Goal: Transaction & Acquisition: Book appointment/travel/reservation

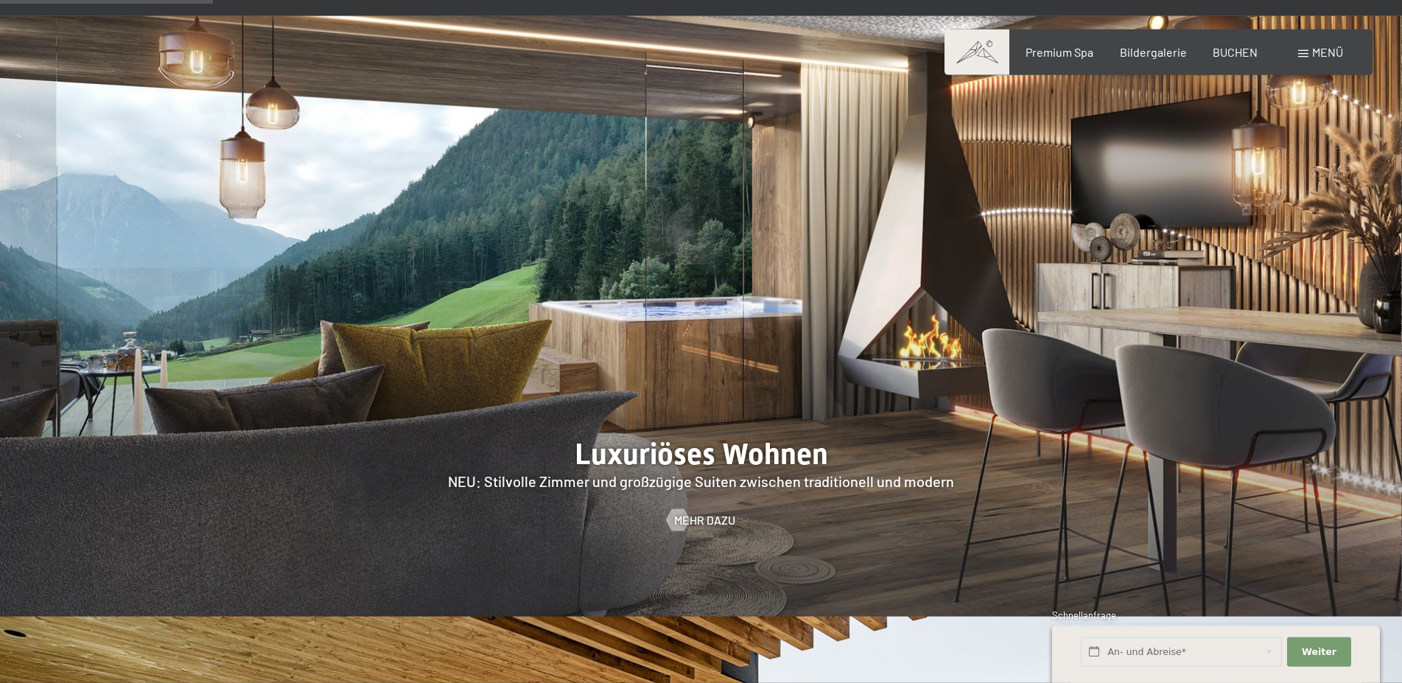
scroll to position [1578, 0]
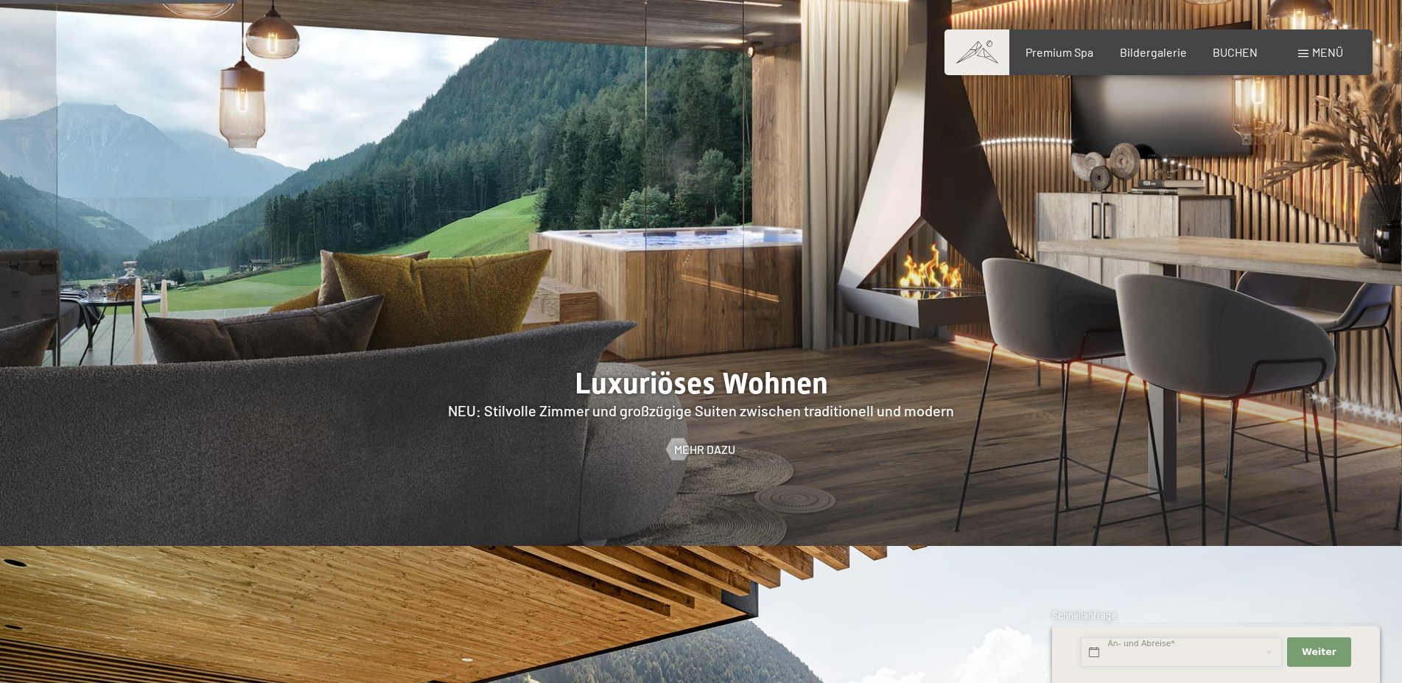
click at [1147, 655] on input "text" at bounding box center [1181, 652] width 201 height 30
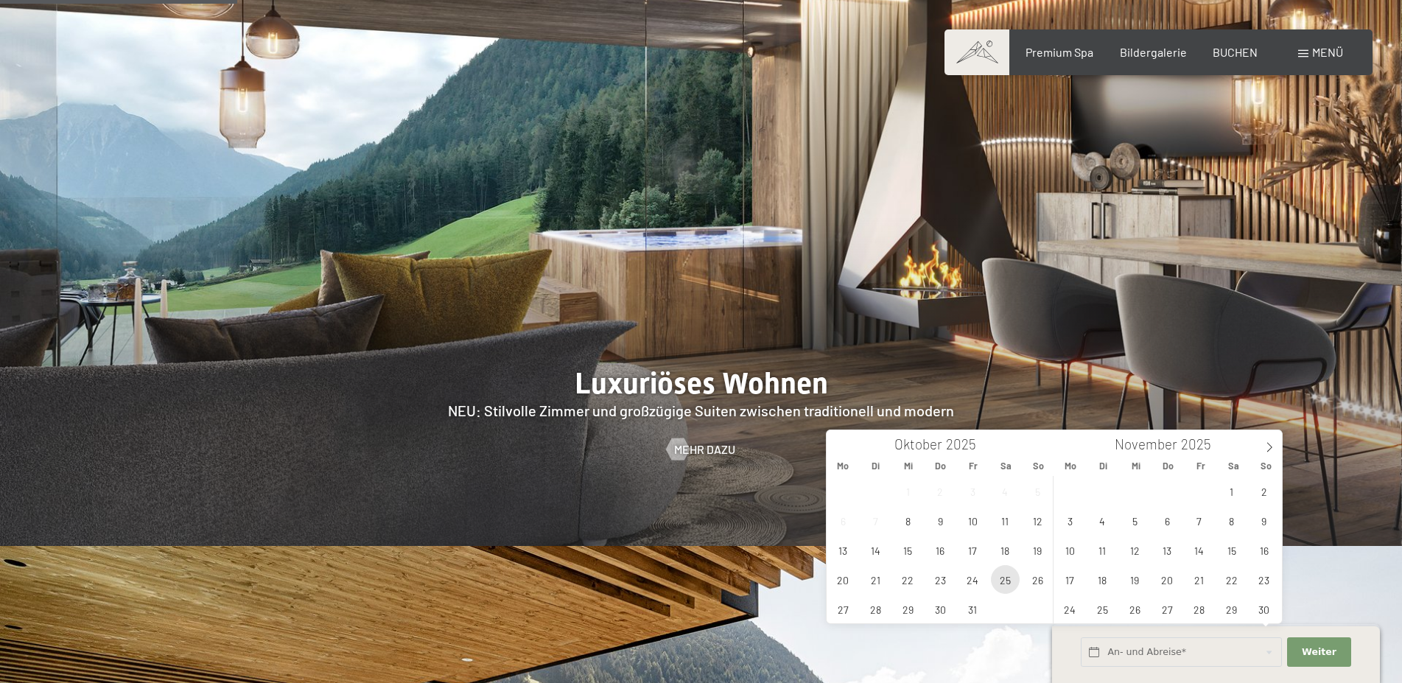
click at [999, 583] on span "25" at bounding box center [1005, 579] width 29 height 29
click at [1001, 577] on div "29 30 1 2 3 4 5 6 7 8 9 10 11 12 13 14 15 16 17 18 19 20 21 22 23 24 25 26 27 2…" at bounding box center [940, 549] width 227 height 147
click at [853, 611] on span "27" at bounding box center [843, 609] width 29 height 29
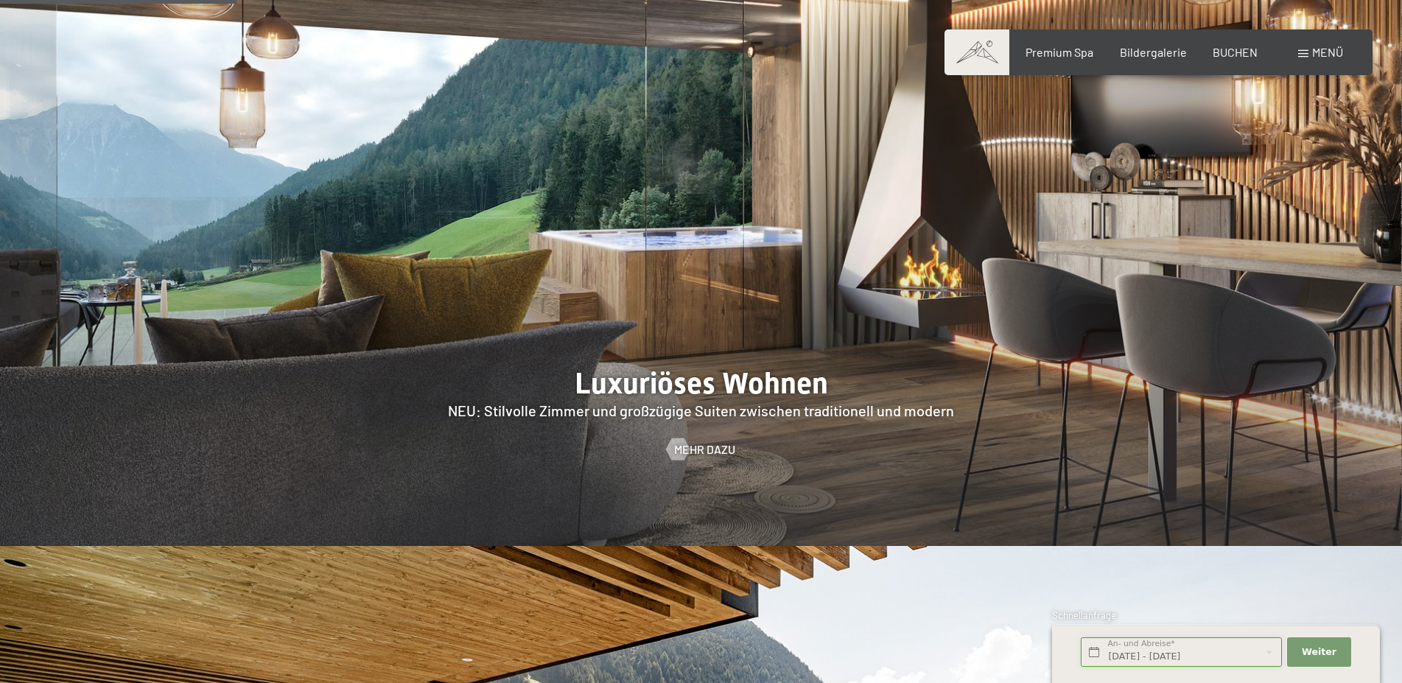
click at [1177, 656] on input "[DATE] - [DATE]" at bounding box center [1181, 652] width 201 height 30
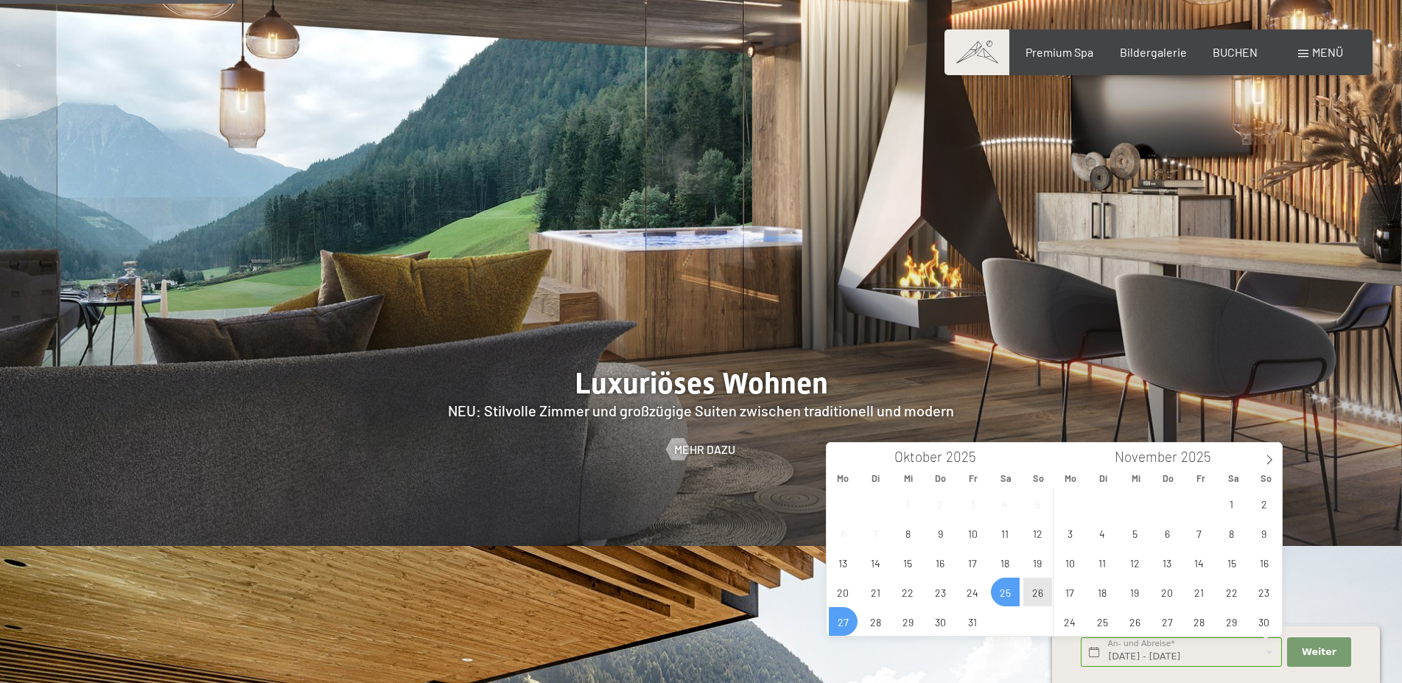
click at [1041, 598] on span "26" at bounding box center [1038, 592] width 29 height 29
click at [878, 618] on span "28" at bounding box center [875, 621] width 29 height 29
type input "So. [DATE] - Di. [DATE]"
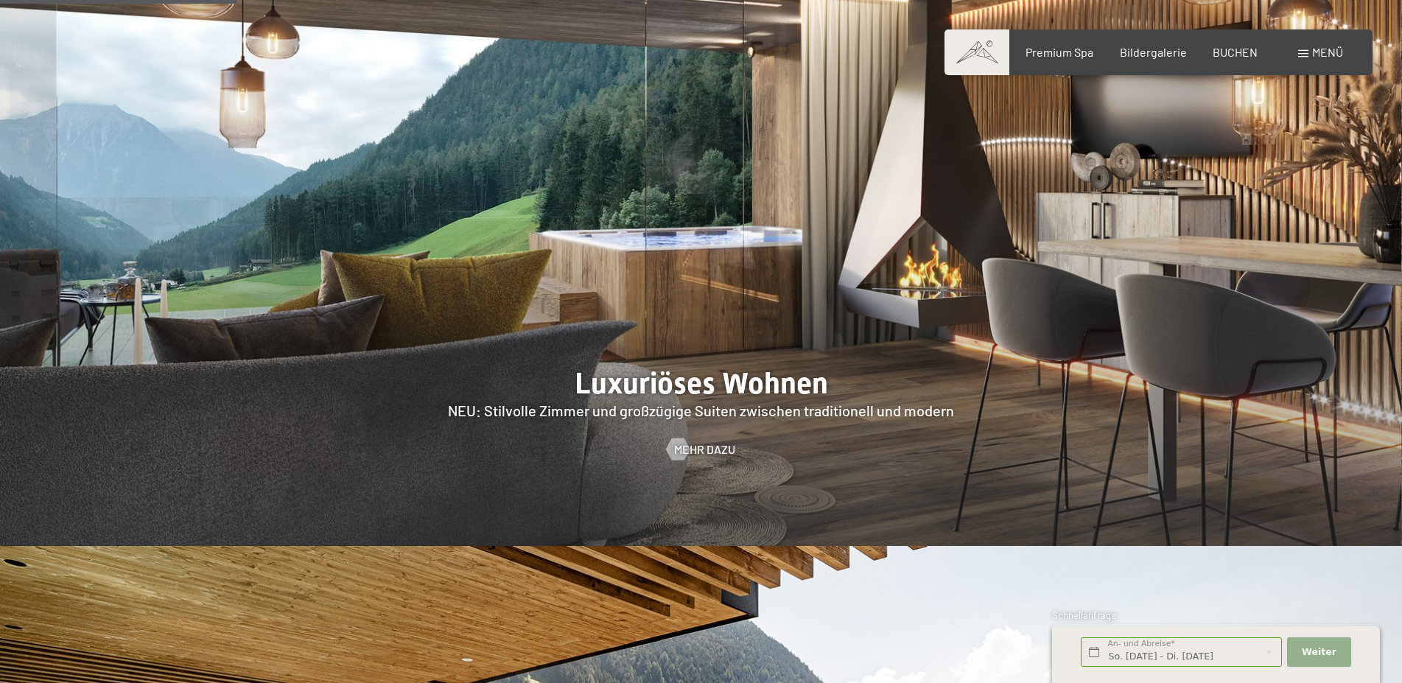
click at [1319, 651] on span "Weiter" at bounding box center [1319, 652] width 35 height 13
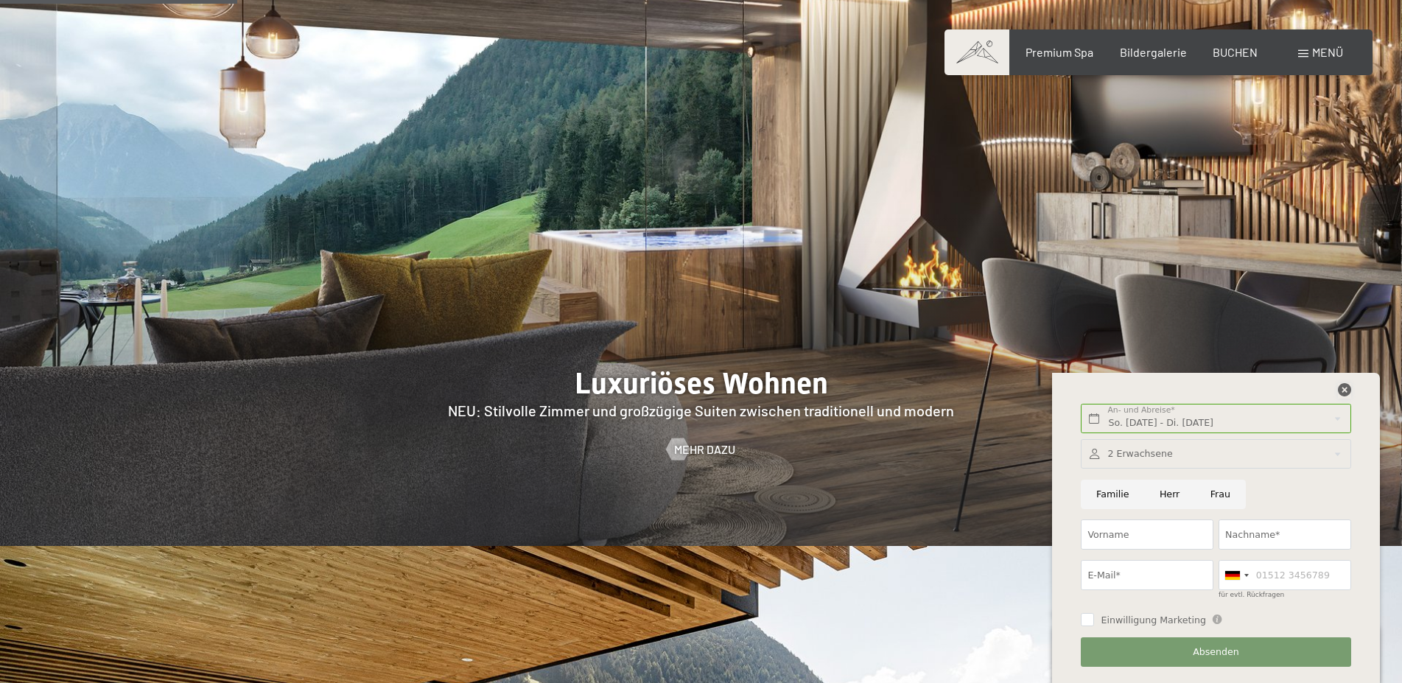
click at [1345, 385] on icon at bounding box center [1344, 389] width 13 height 13
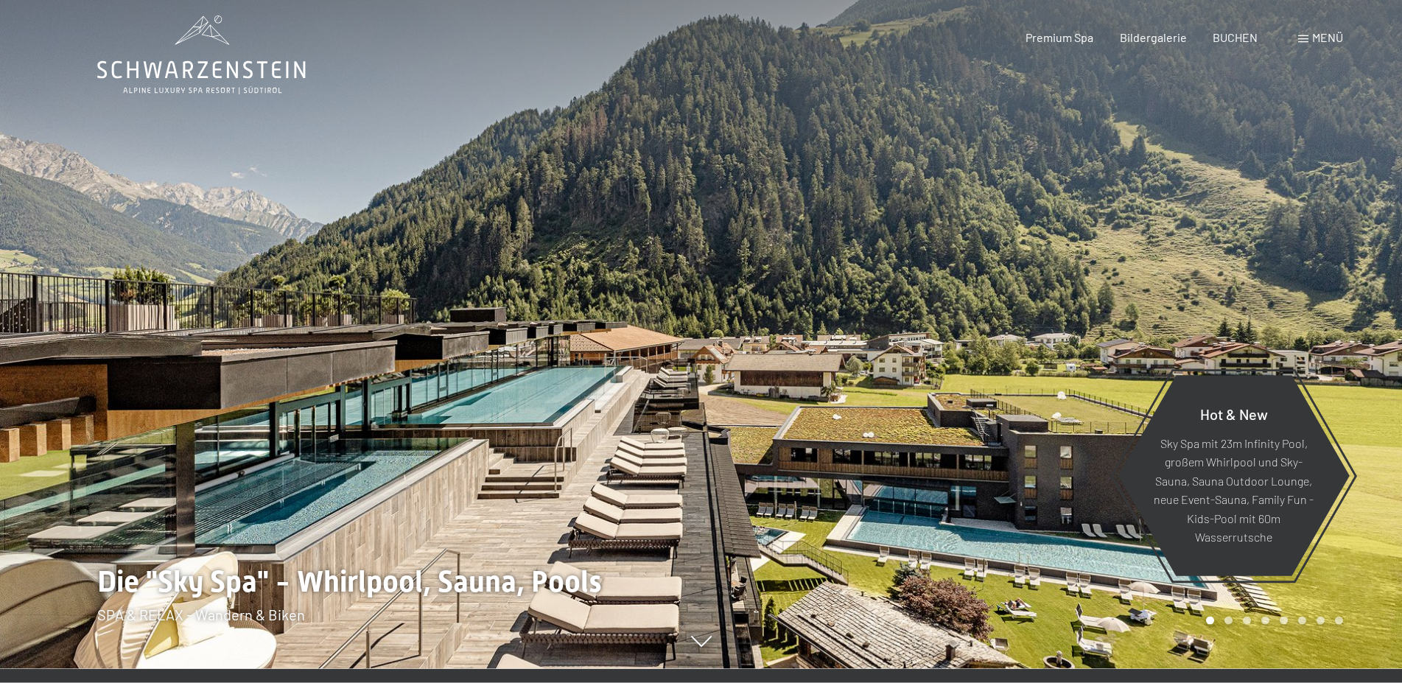
scroll to position [0, 0]
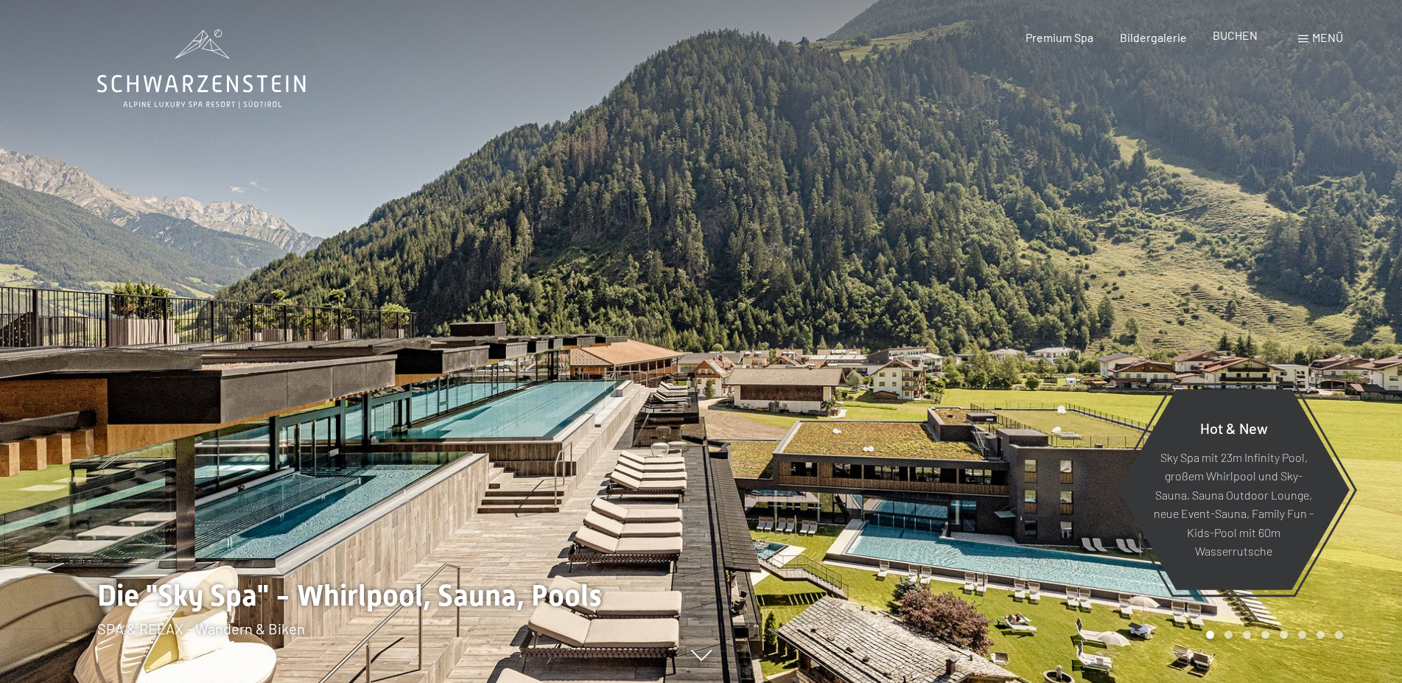
click at [1239, 40] on span "BUCHEN" at bounding box center [1235, 35] width 45 height 14
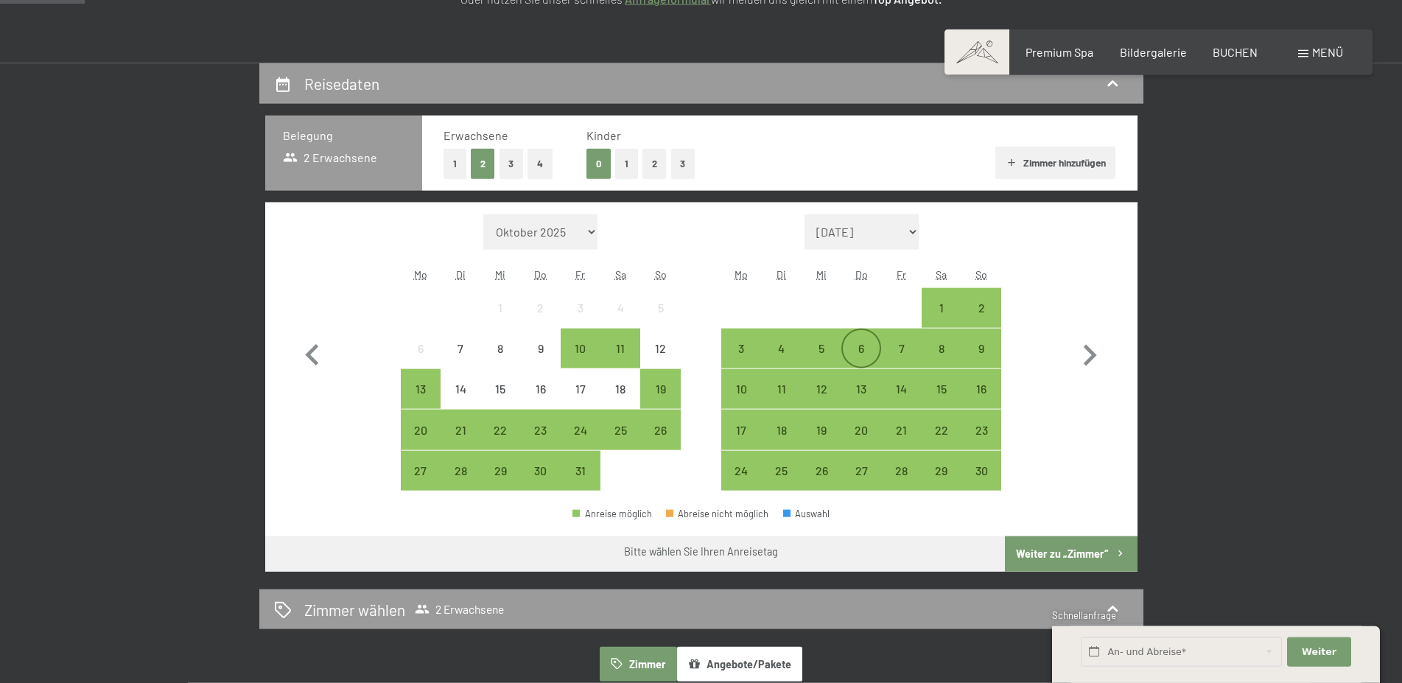
scroll to position [301, 0]
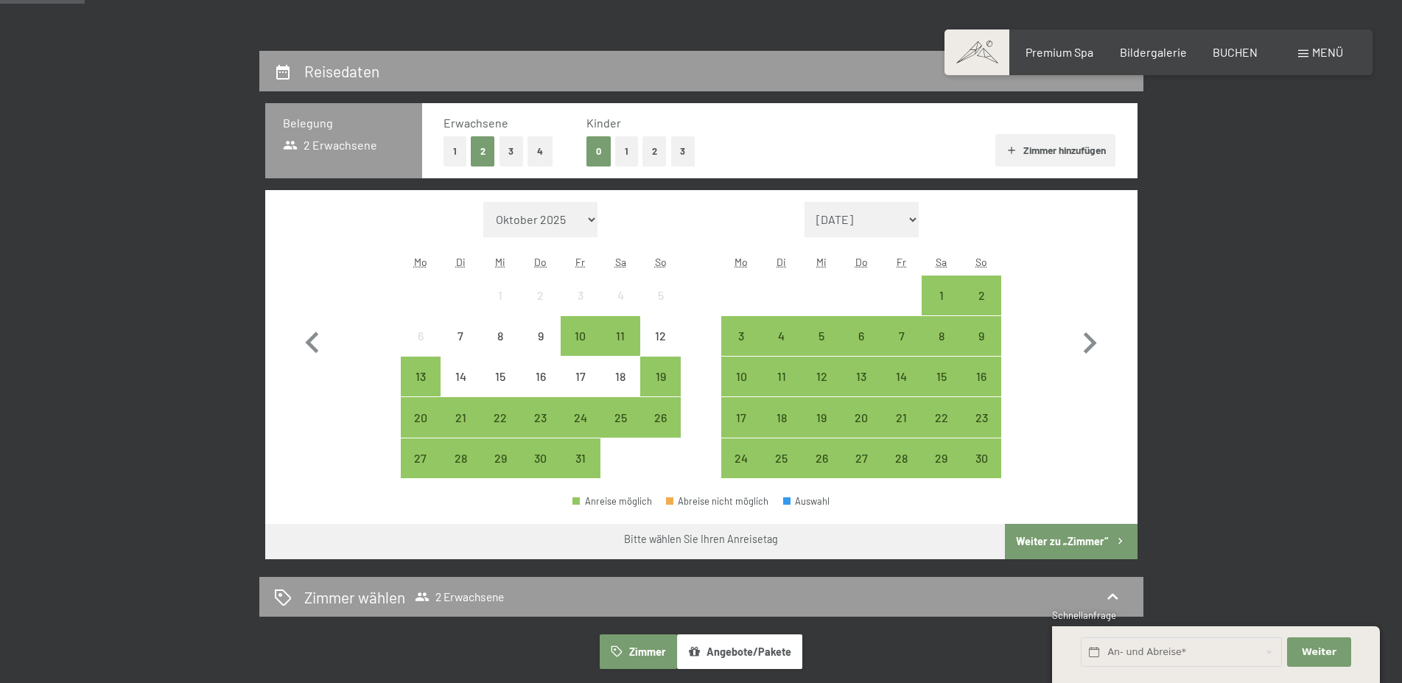
click at [460, 152] on button "1" at bounding box center [455, 151] width 23 height 30
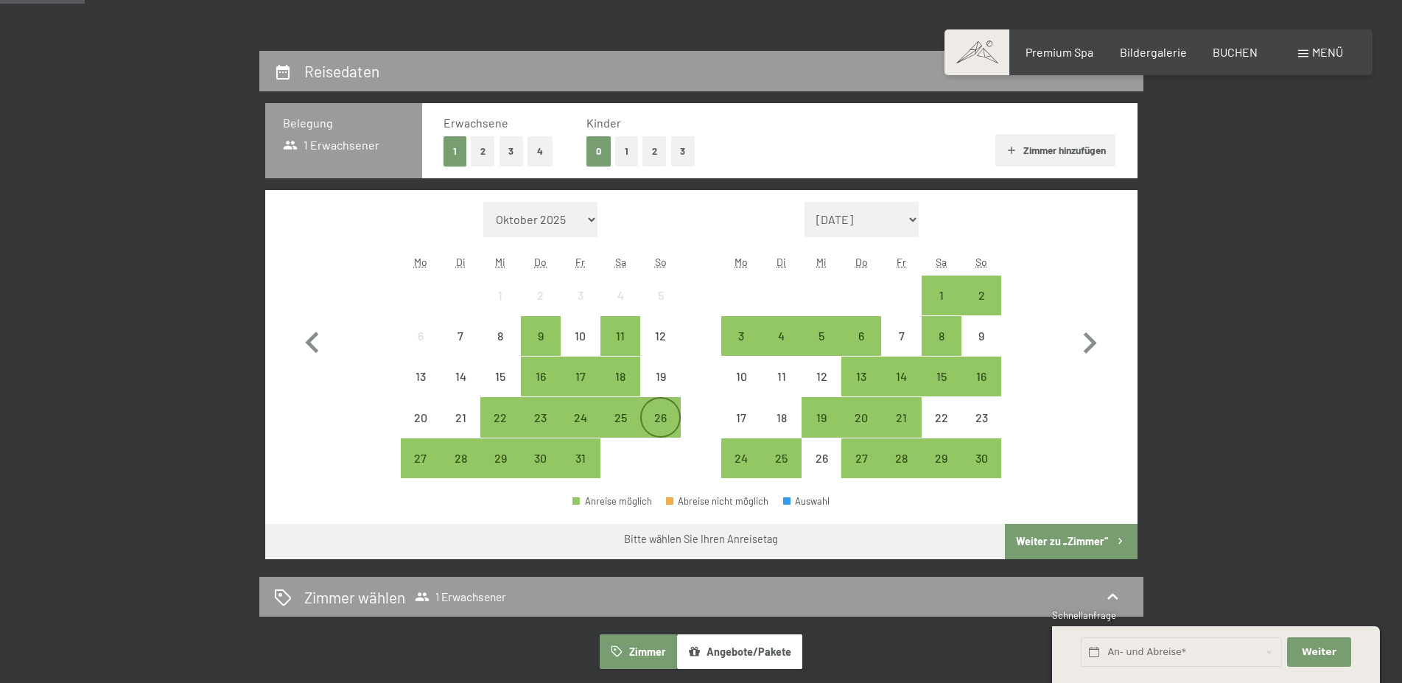
click at [663, 419] on div "26" at bounding box center [660, 430] width 37 height 37
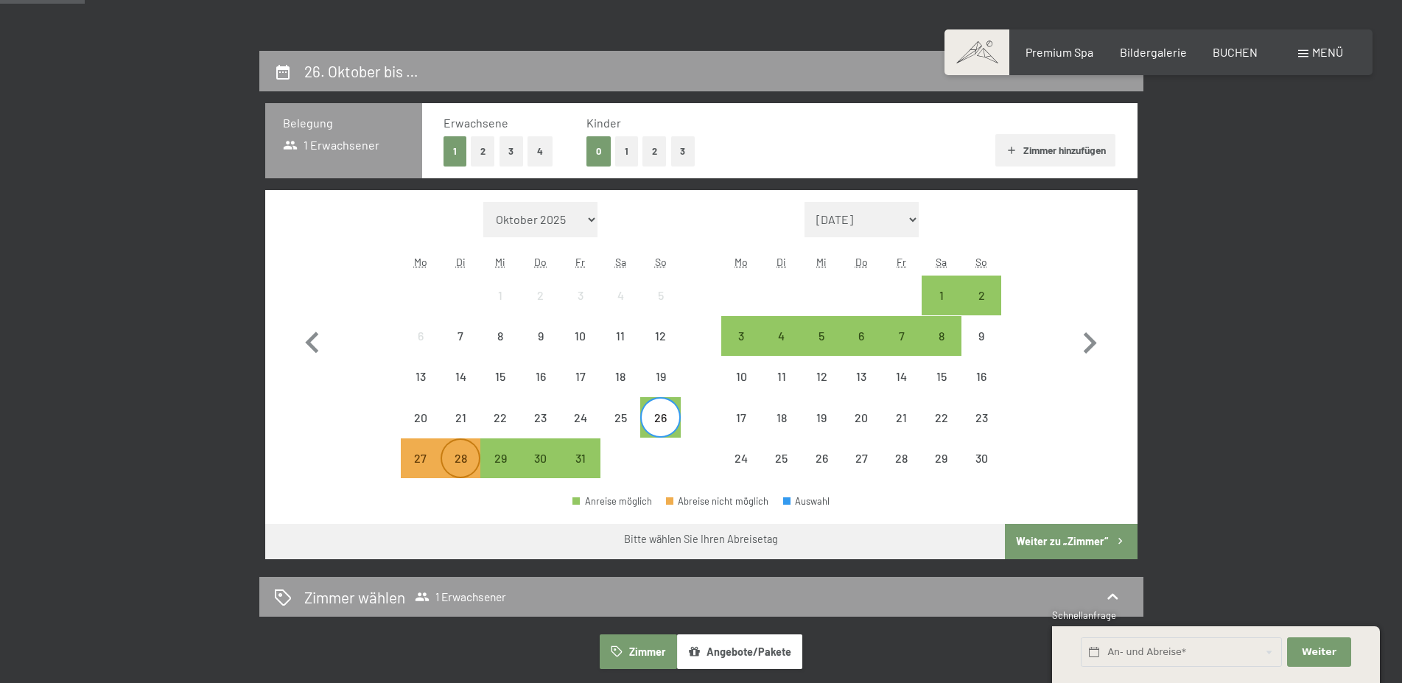
click at [459, 462] on div "28" at bounding box center [460, 470] width 37 height 37
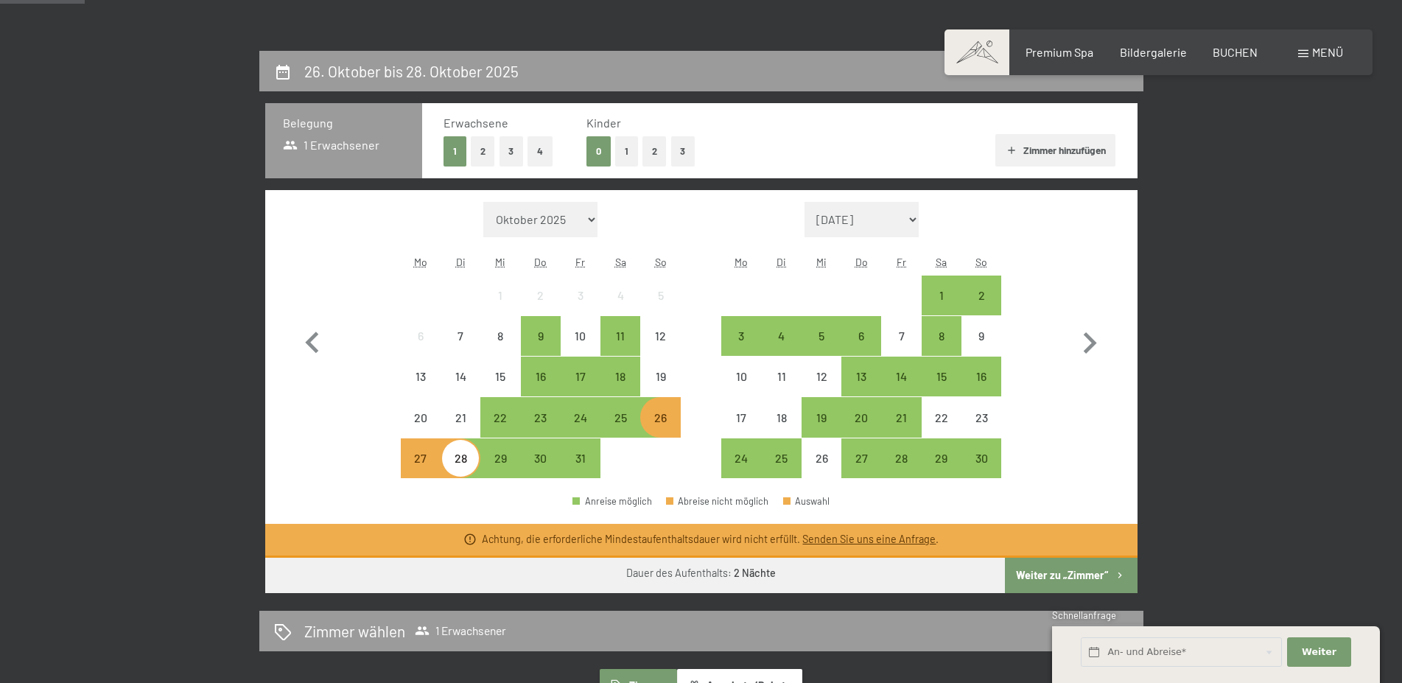
click at [1053, 570] on button "Weiter zu „Zimmer“" at bounding box center [1071, 575] width 132 height 35
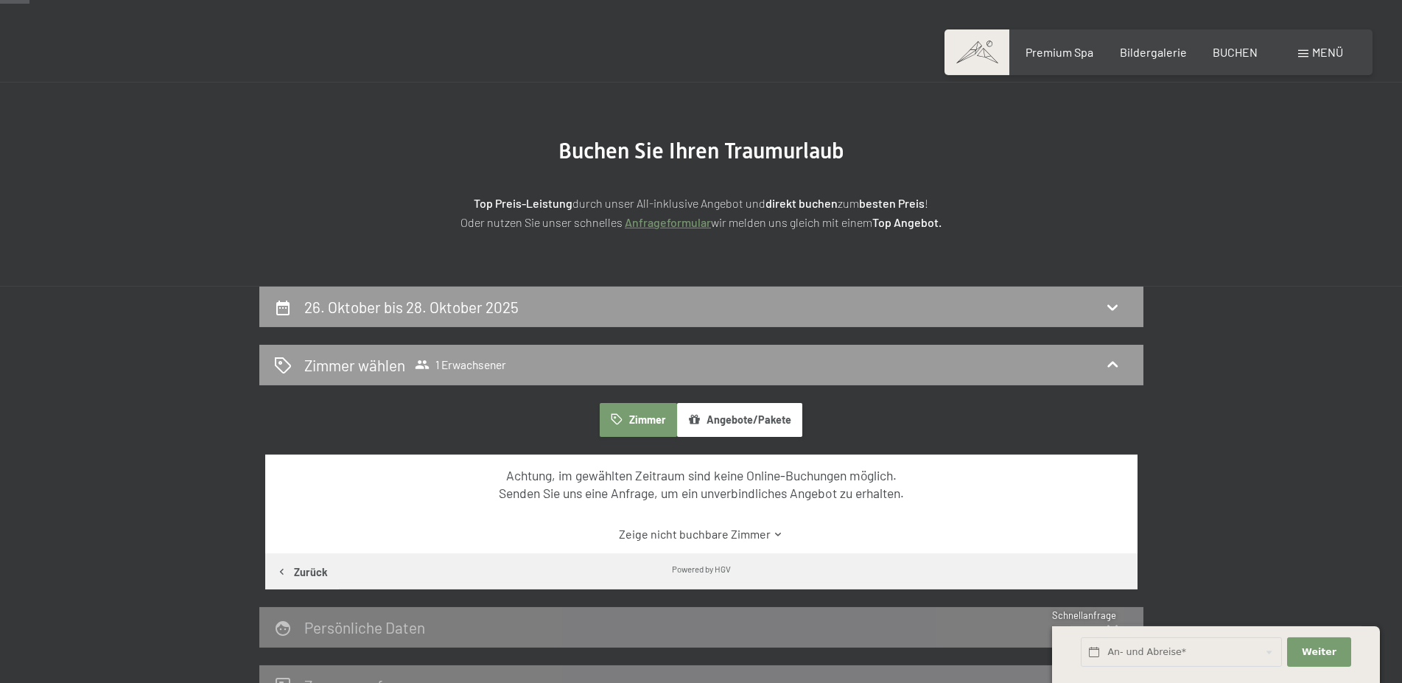
scroll to position [0, 0]
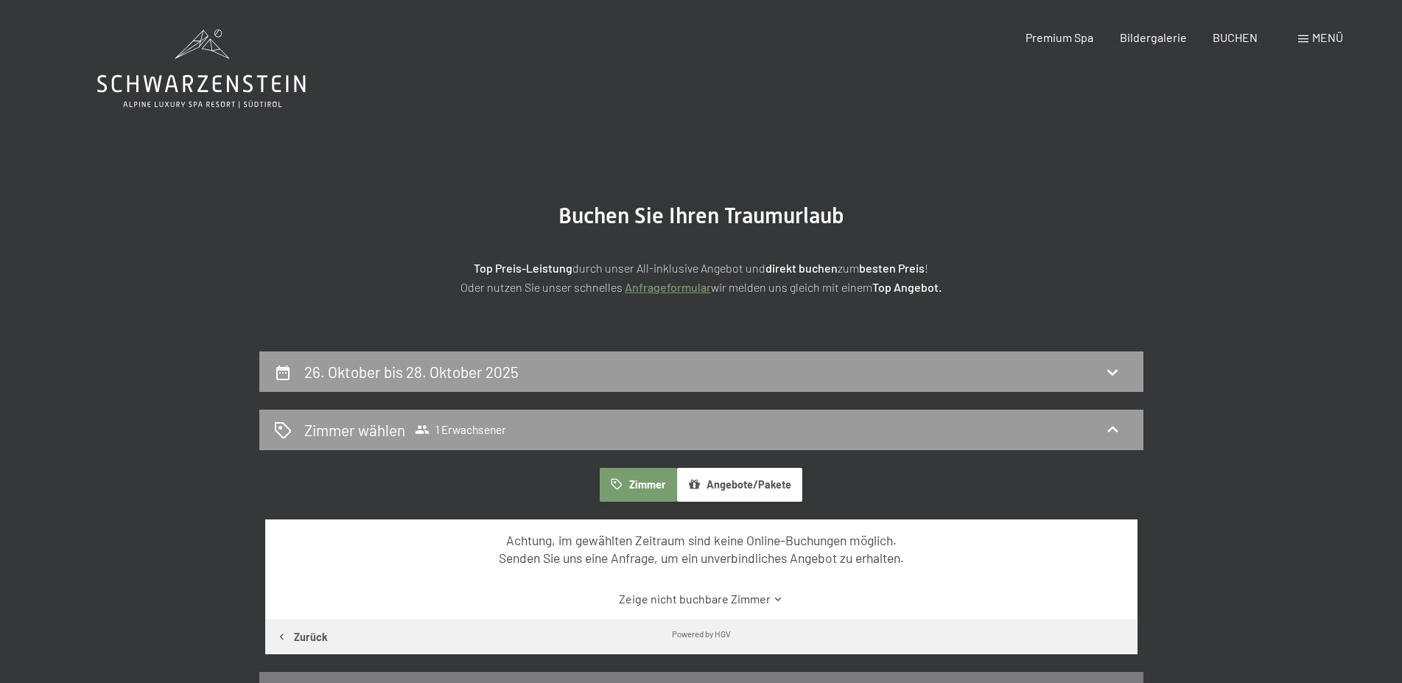
click at [718, 598] on link "Zeige nicht buchbare Zimmer" at bounding box center [701, 599] width 820 height 16
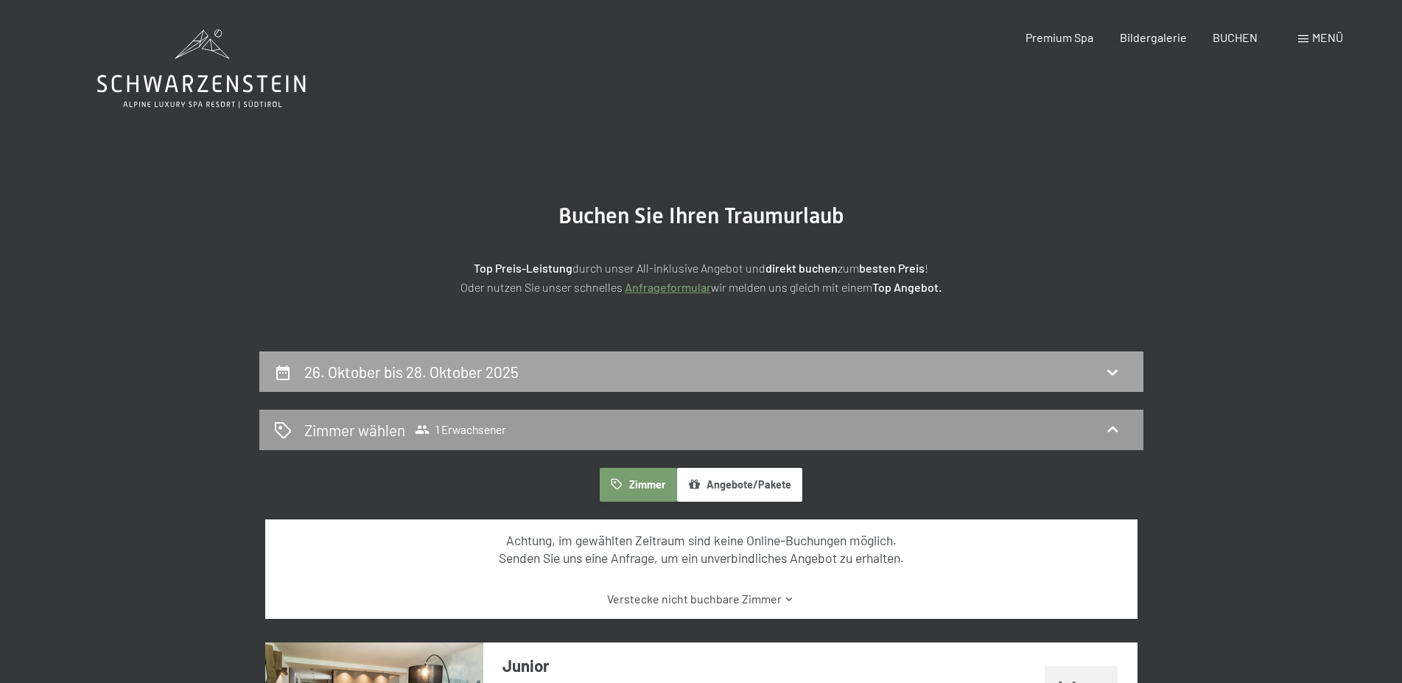
click at [1113, 365] on icon at bounding box center [1113, 372] width 18 height 18
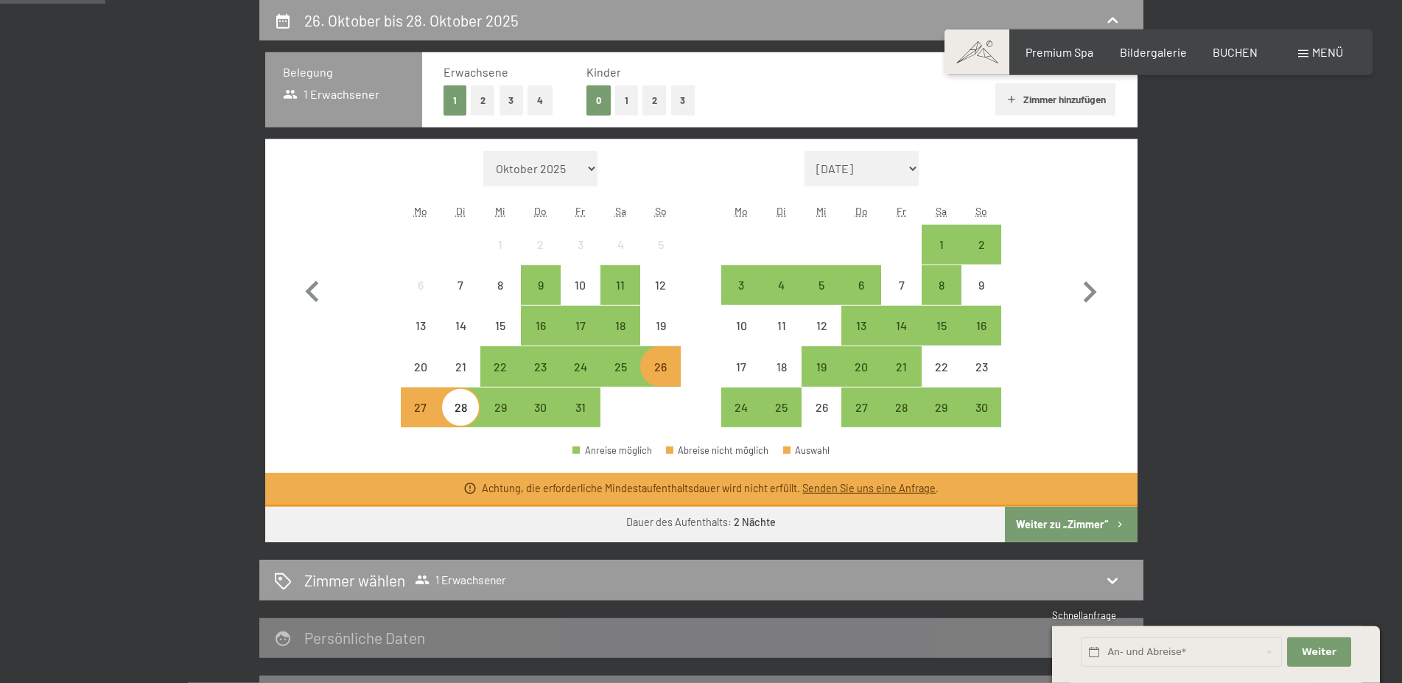
click at [660, 364] on div "26" at bounding box center [660, 379] width 37 height 37
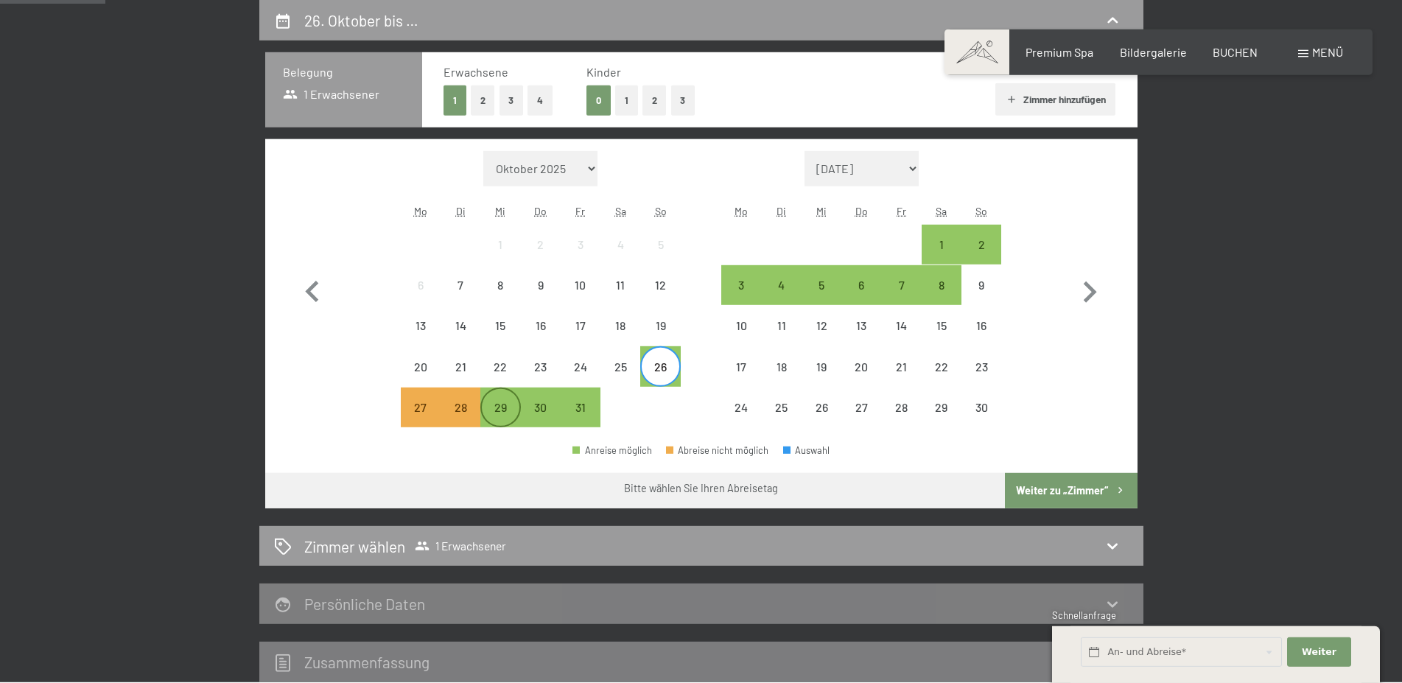
click at [501, 407] on div "29" at bounding box center [500, 420] width 37 height 37
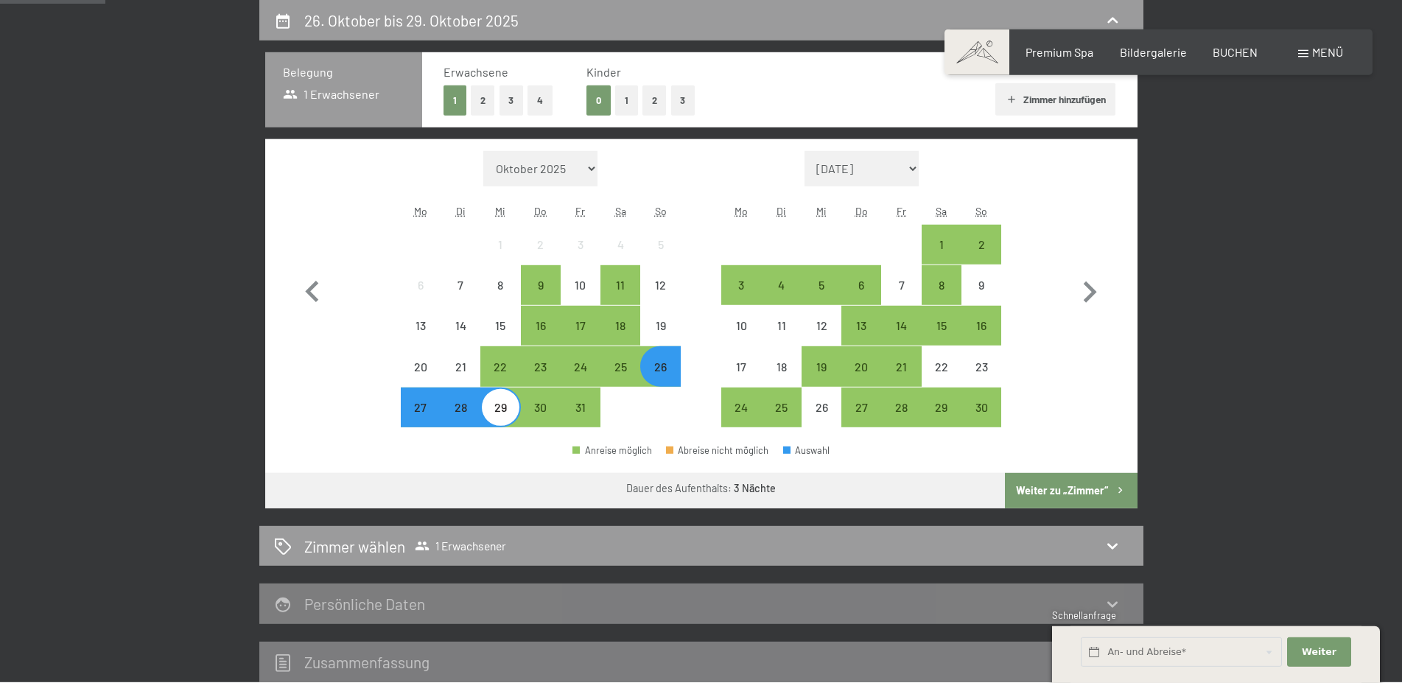
click at [1078, 488] on button "Weiter zu „Zimmer“" at bounding box center [1071, 490] width 132 height 35
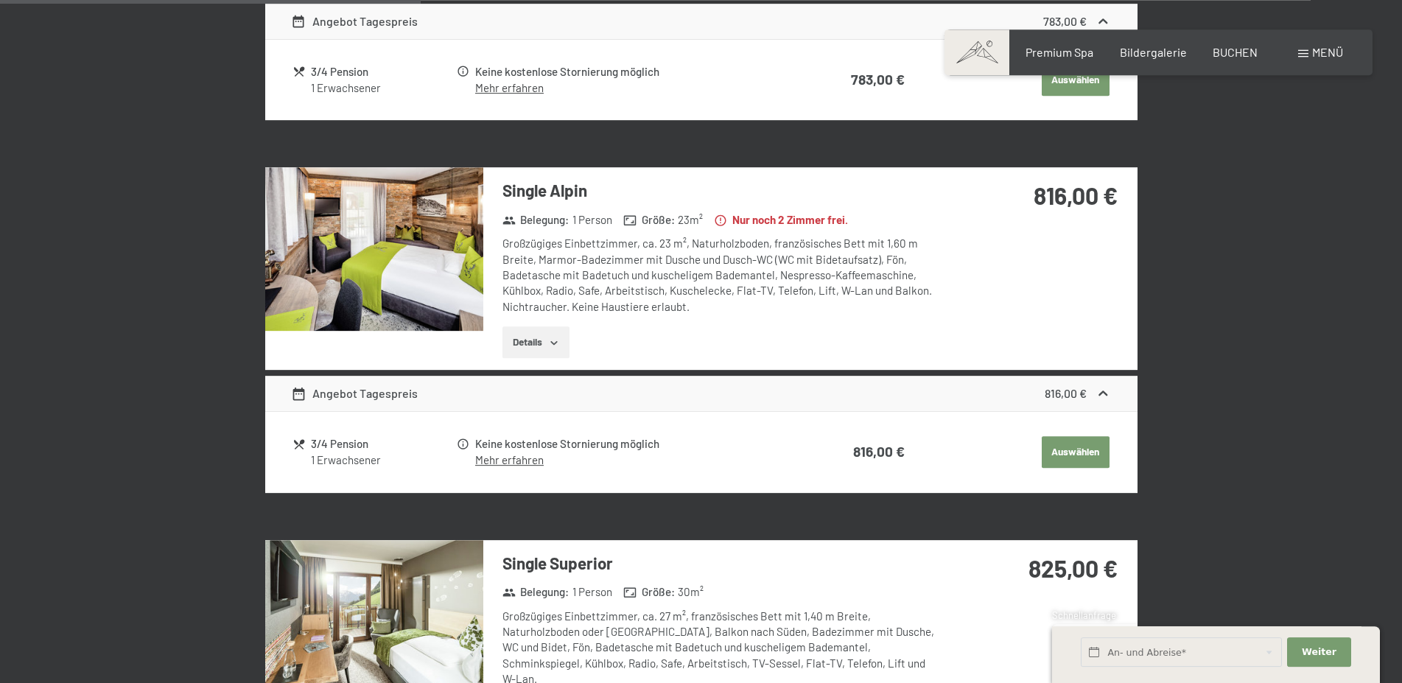
scroll to position [727, 0]
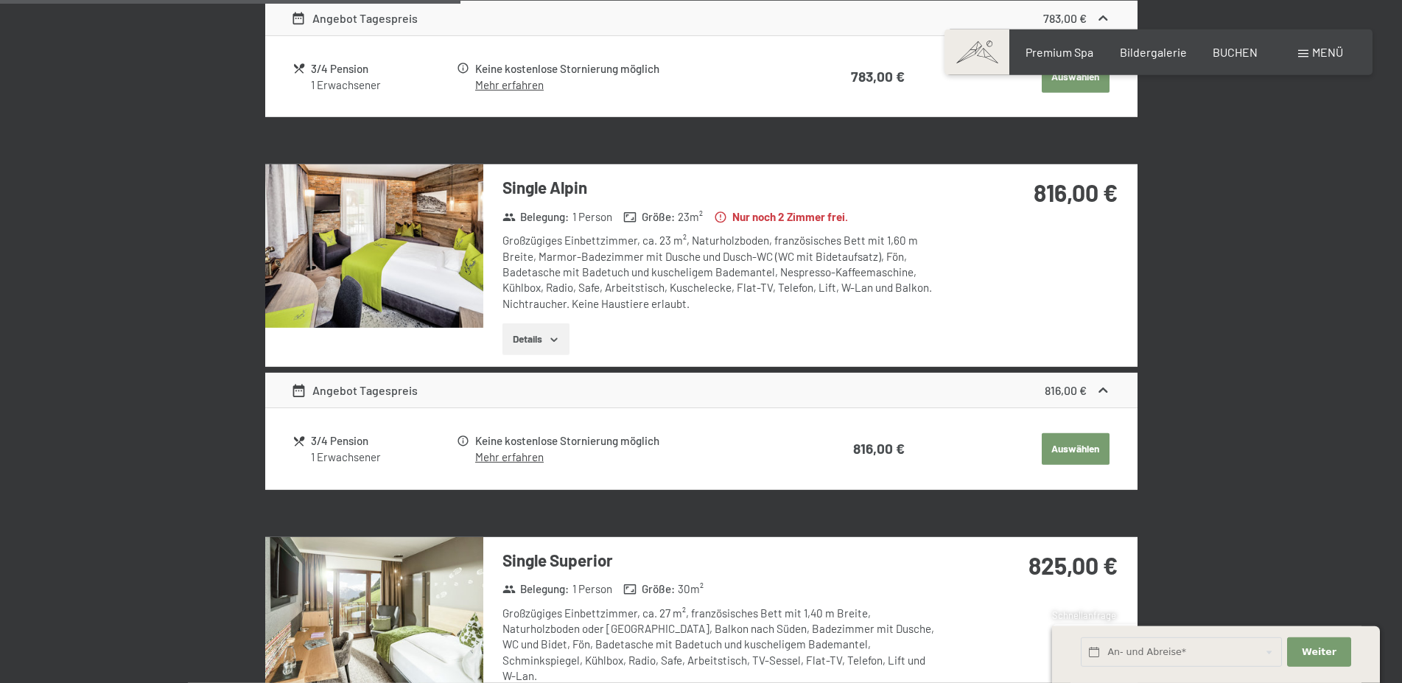
drag, startPoint x: 1400, startPoint y: 306, endPoint x: 1400, endPoint y: 262, distance: 43.5
click at [1400, 262] on div "26. Oktober bis 29. Oktober 2025 Zimmer wählen 1 Erwachsener Zimmer Angebote/Pa…" at bounding box center [701, 370] width 1402 height 1492
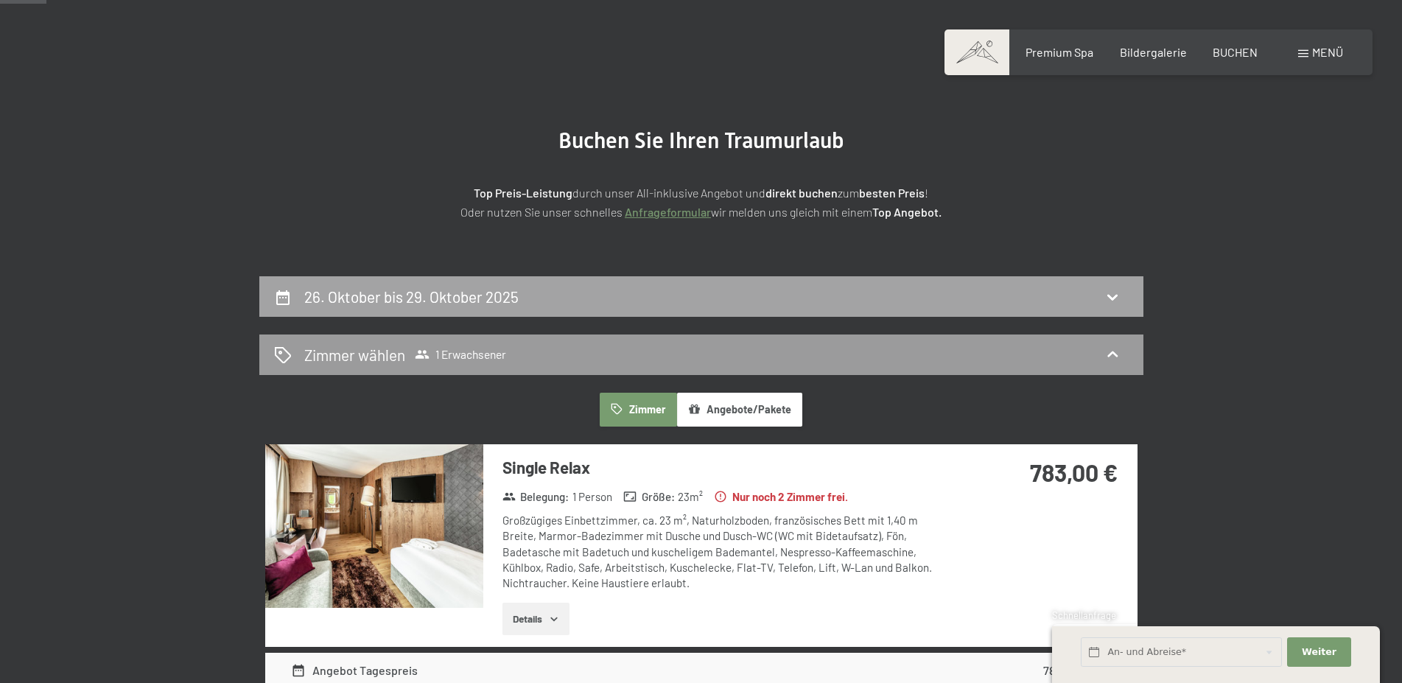
scroll to position [0, 0]
